Goal: Navigation & Orientation: Find specific page/section

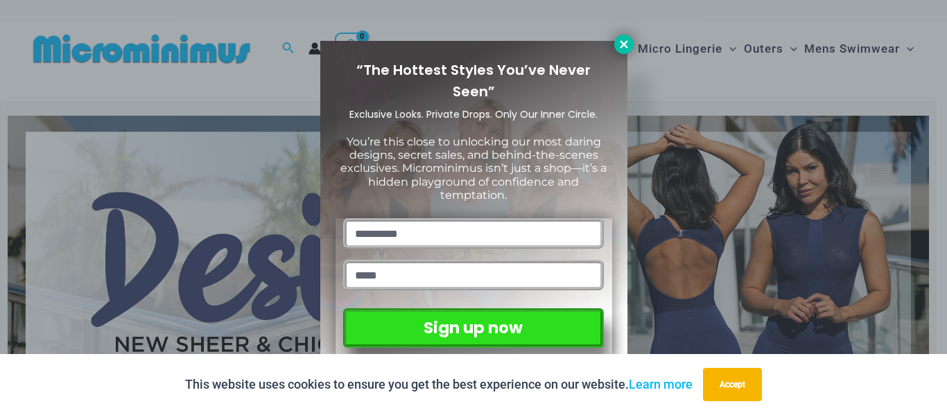
click at [620, 37] on button at bounding box center [623, 44] width 19 height 19
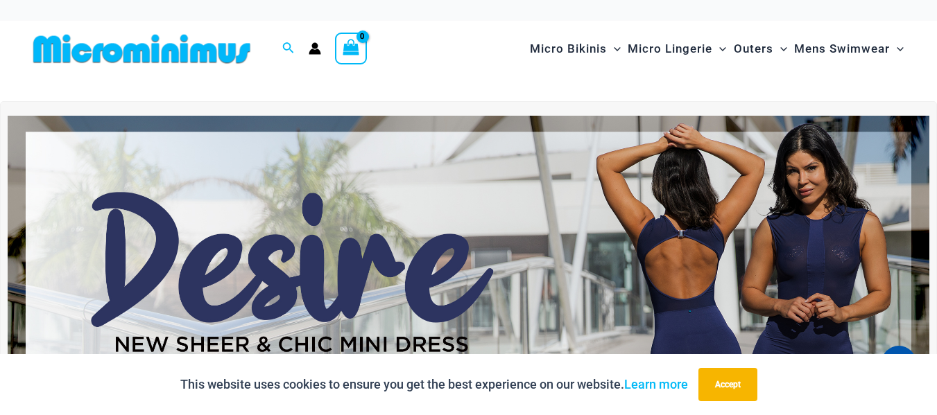
click at [201, 51] on img at bounding box center [142, 48] width 228 height 31
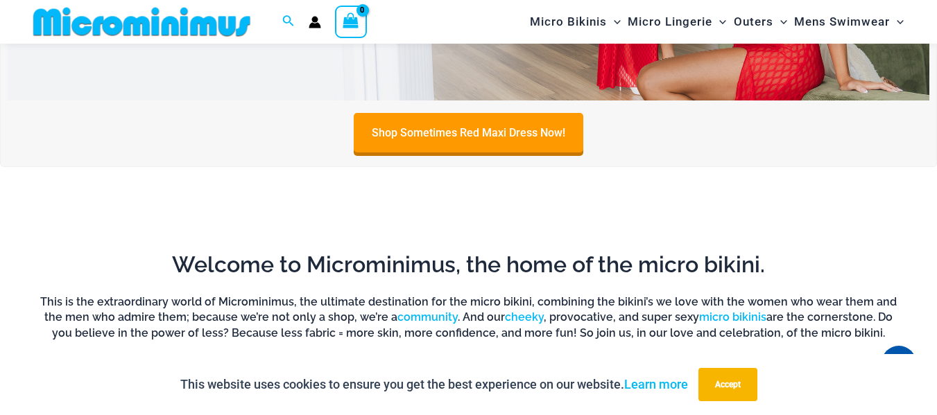
scroll to position [683, 0]
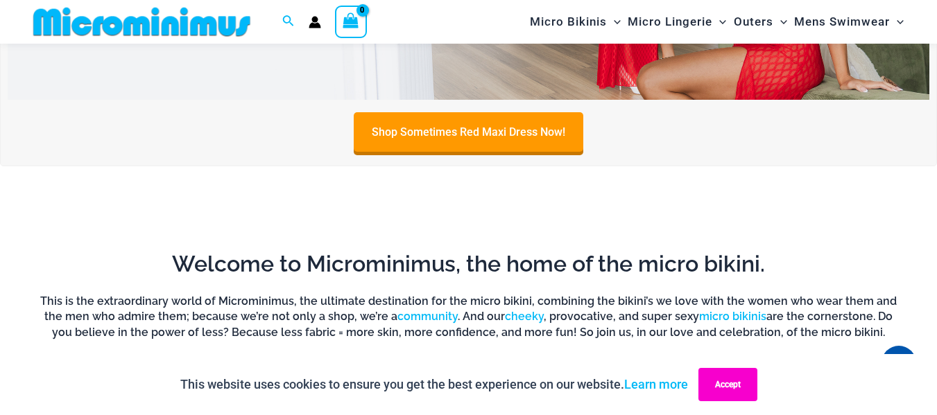
click at [727, 379] on button "Accept" at bounding box center [727, 384] width 59 height 33
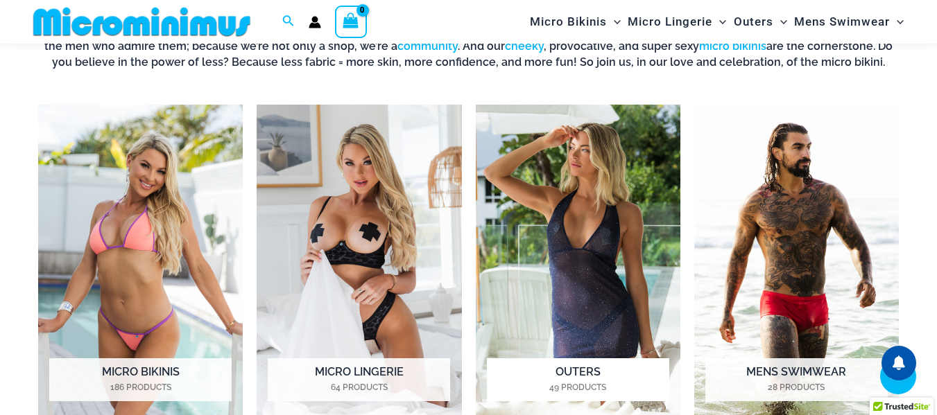
scroll to position [960, 0]
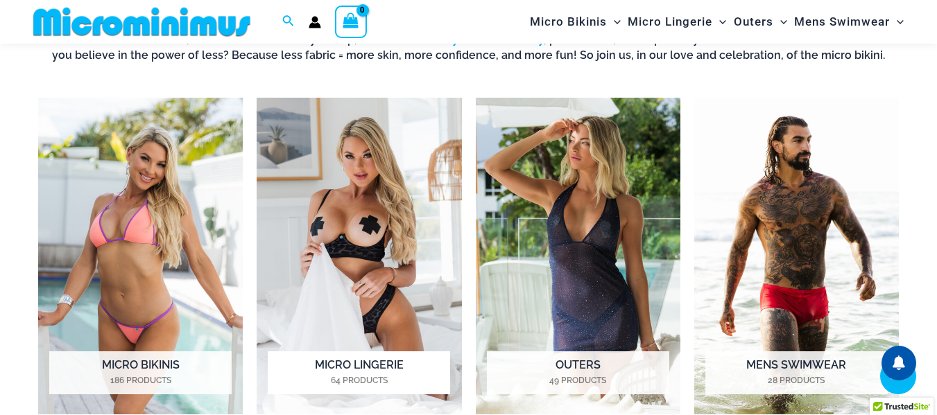
click at [346, 237] on img "Visit product category Micro Lingerie" at bounding box center [359, 256] width 205 height 317
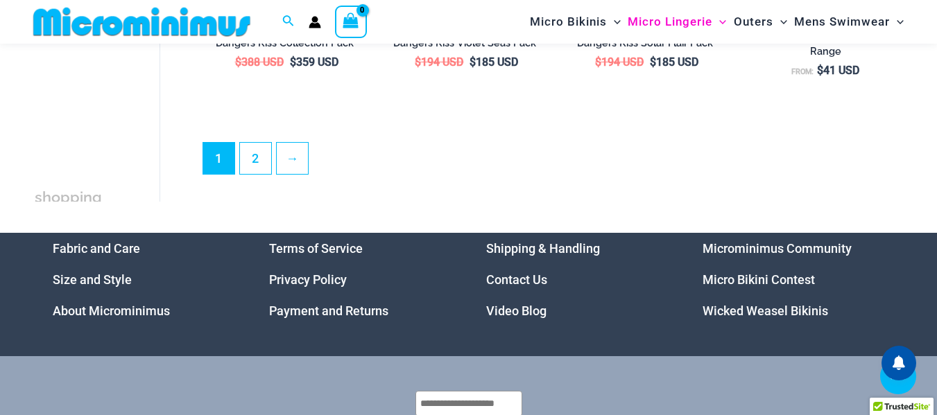
scroll to position [3246, 0]
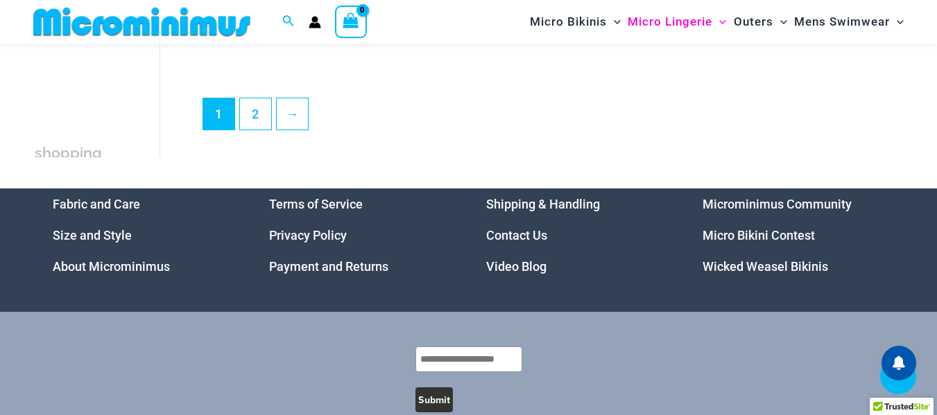
click at [779, 211] on link "Microminimus Community" at bounding box center [776, 204] width 149 height 15
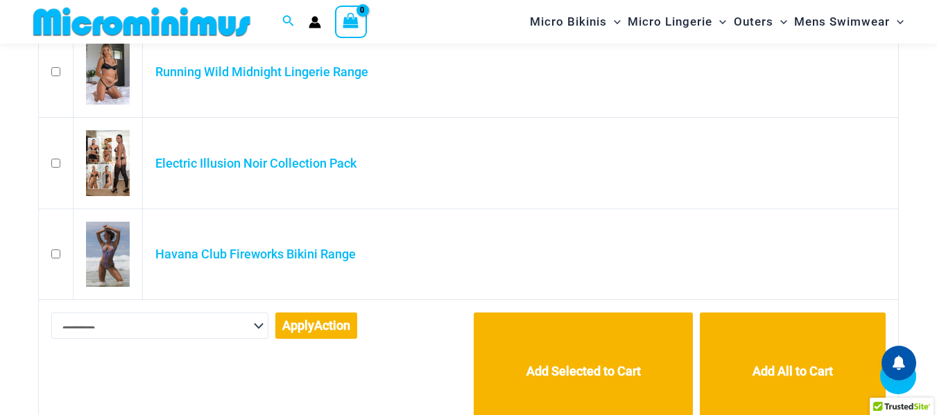
scroll to position [822, 0]
